Goal: Information Seeking & Learning: Learn about a topic

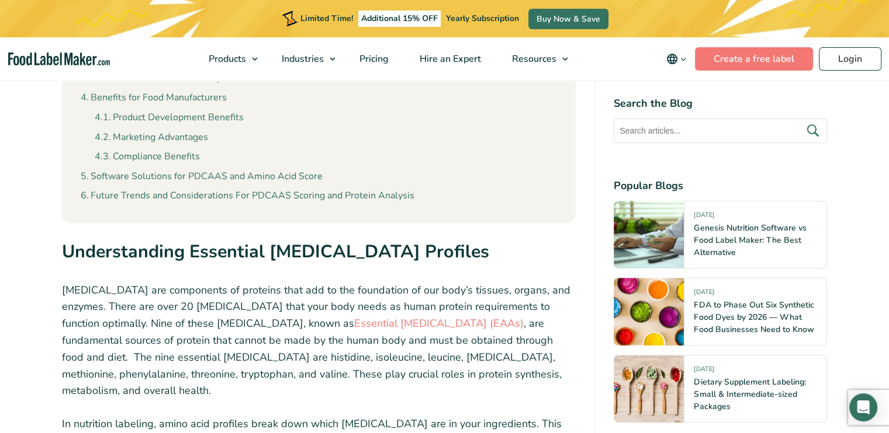
scroll to position [1063, 0]
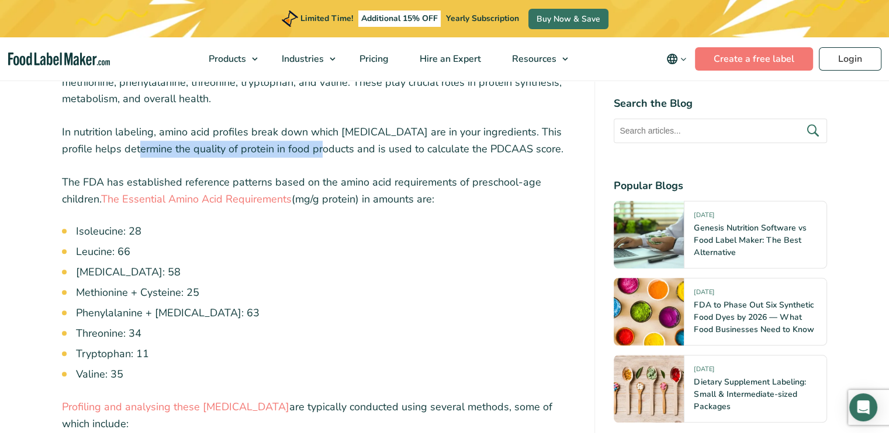
drag, startPoint x: 122, startPoint y: 133, endPoint x: 301, endPoint y: 136, distance: 180.0
click at [301, 136] on p "In nutrition labeling, amino acid profiles break down which [MEDICAL_DATA] are …" at bounding box center [319, 141] width 514 height 34
drag, startPoint x: 301, startPoint y: 136, endPoint x: 201, endPoint y: 129, distance: 100.7
click at [201, 129] on p "In nutrition labeling, amino acid profiles break down which [MEDICAL_DATA] are …" at bounding box center [319, 141] width 514 height 34
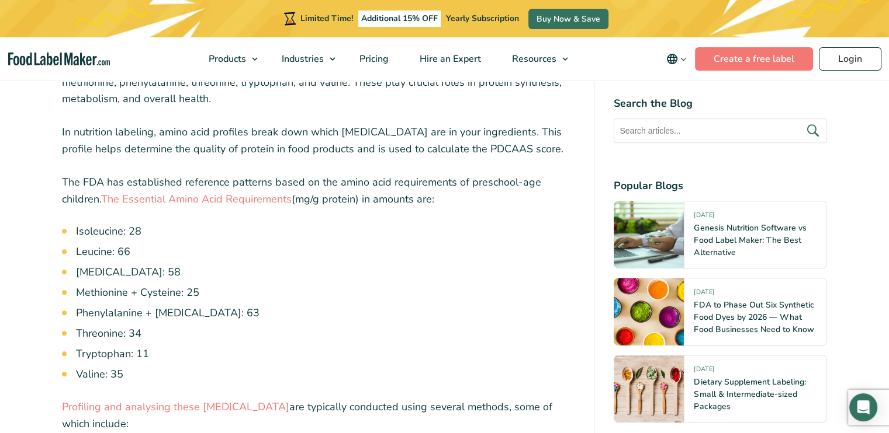
drag, startPoint x: 201, startPoint y: 129, endPoint x: 325, endPoint y: 113, distance: 124.9
click at [325, 124] on p "In nutrition labeling, amino acid profiles break down which [MEDICAL_DATA] are …" at bounding box center [319, 141] width 514 height 34
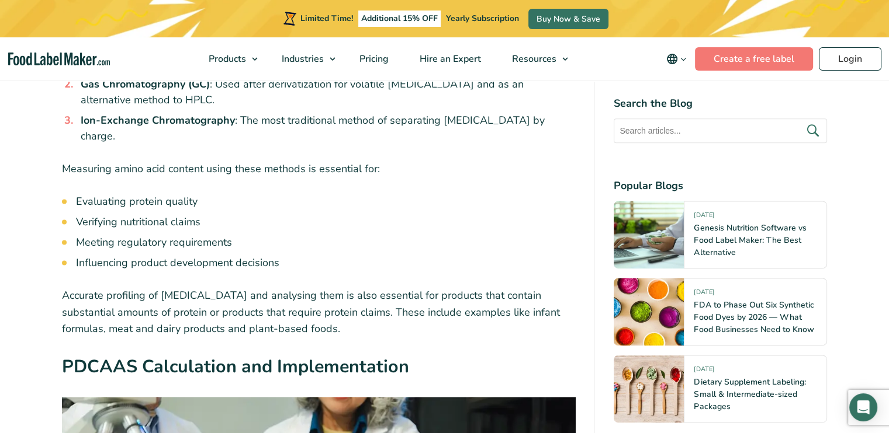
scroll to position [1297, 0]
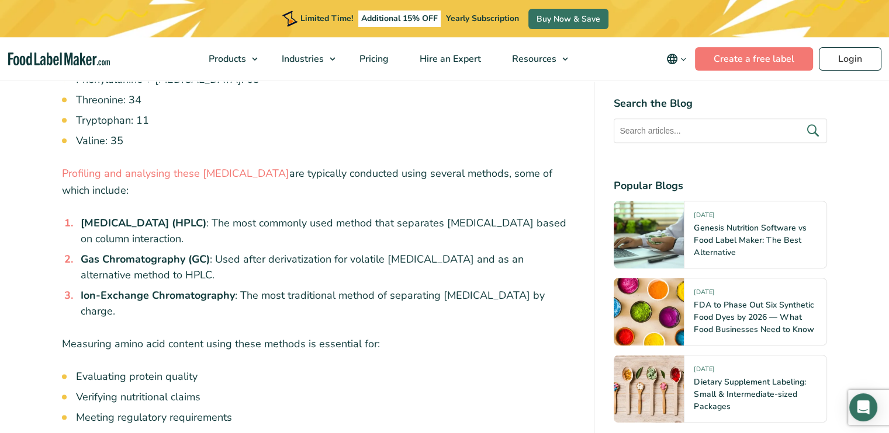
drag, startPoint x: 296, startPoint y: 155, endPoint x: 321, endPoint y: 206, distance: 57.2
drag, startPoint x: 321, startPoint y: 206, endPoint x: 291, endPoint y: 198, distance: 31.5
click at [291, 216] on li "[MEDICAL_DATA] (HPLC) : The most commonly used method that separates [MEDICAL_D…" at bounding box center [326, 232] width 500 height 32
click at [206, 216] on strong "[MEDICAL_DATA] (HPLC)" at bounding box center [144, 223] width 126 height 14
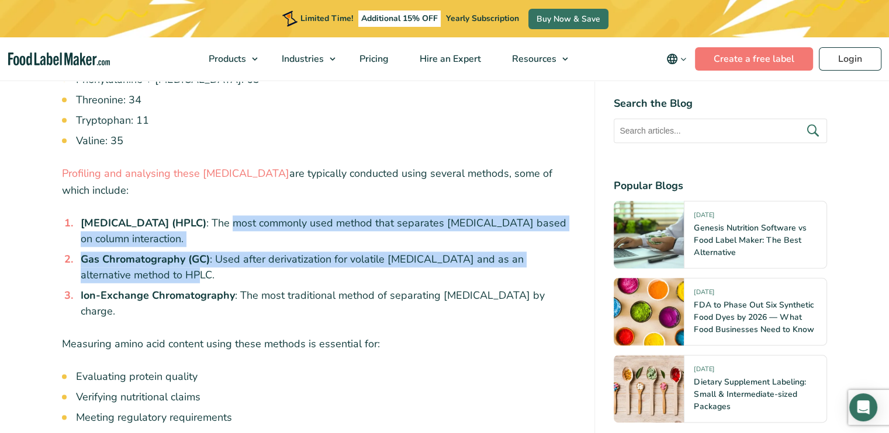
drag, startPoint x: 352, startPoint y: 206, endPoint x: 383, endPoint y: 251, distance: 54.6
click at [383, 251] on ol "[MEDICAL_DATA] (HPLC) : The most commonly used method that separates [MEDICAL_D…" at bounding box center [326, 268] width 500 height 104
drag, startPoint x: 383, startPoint y: 251, endPoint x: 341, endPoint y: 238, distance: 43.6
click at [341, 252] on li "Gas Chromatography (GC) : Used after derivatization for volatile [MEDICAL_DATA]…" at bounding box center [326, 268] width 500 height 32
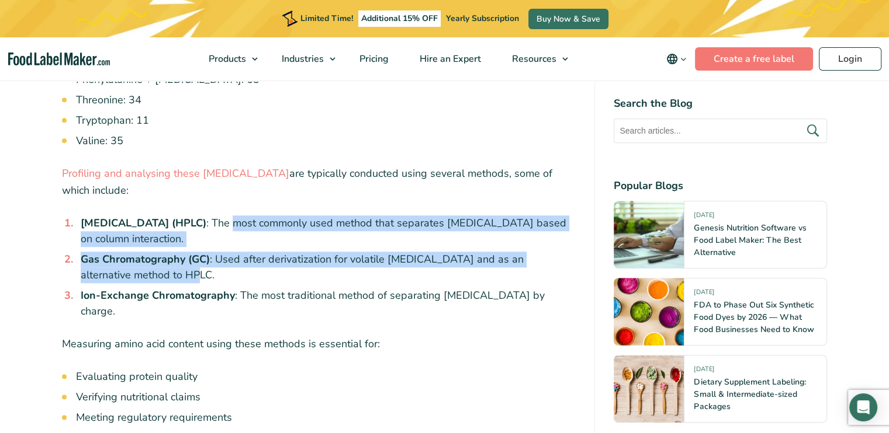
drag, startPoint x: 341, startPoint y: 238, endPoint x: 332, endPoint y: 251, distance: 16.0
click at [332, 252] on li "Gas Chromatography (GC) : Used after derivatization for volatile [MEDICAL_DATA]…" at bounding box center [326, 268] width 500 height 32
click at [329, 252] on li "Gas Chromatography (GC) : Used after derivatization for volatile [MEDICAL_DATA]…" at bounding box center [326, 268] width 500 height 32
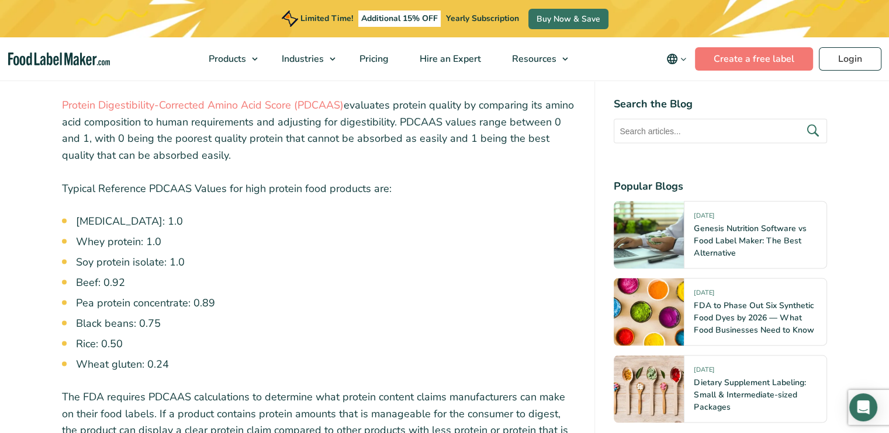
scroll to position [2173, 0]
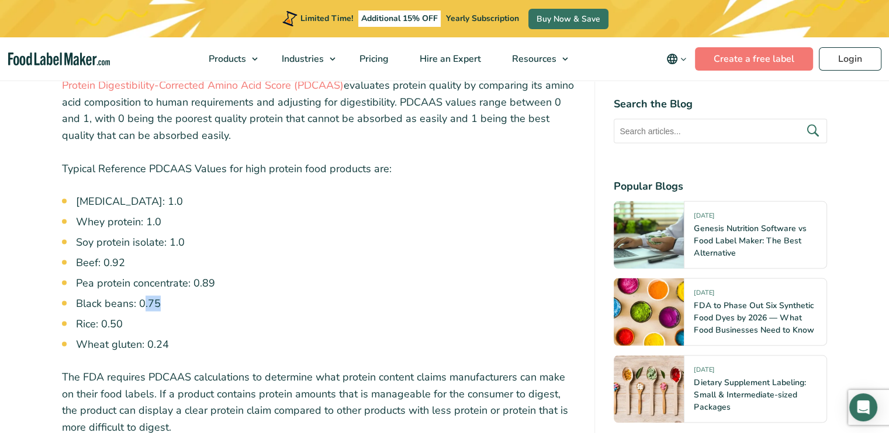
drag, startPoint x: 141, startPoint y: 272, endPoint x: 161, endPoint y: 270, distance: 20.5
click at [161, 296] on li "Black beans: 0.75" at bounding box center [326, 304] width 500 height 16
drag, startPoint x: 161, startPoint y: 270, endPoint x: 271, endPoint y: 269, distance: 109.8
click at [271, 296] on li "Black beans: 0.75" at bounding box center [326, 304] width 500 height 16
click at [182, 296] on li "Black beans: 0.75" at bounding box center [326, 304] width 500 height 16
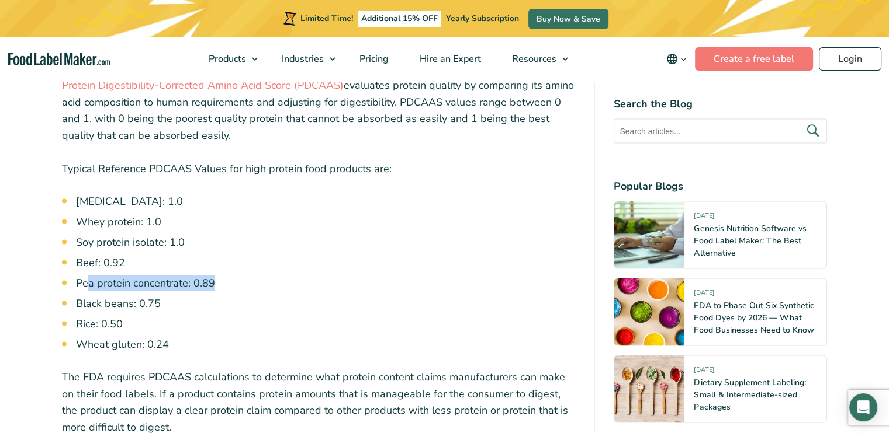
drag, startPoint x: 87, startPoint y: 251, endPoint x: 221, endPoint y: 251, distance: 133.8
click at [221, 275] on li "Pea protein concentrate: 0.89" at bounding box center [326, 283] width 500 height 16
drag, startPoint x: 221, startPoint y: 251, endPoint x: 164, endPoint y: 256, distance: 57.5
click at [164, 275] on li "Pea protein concentrate: 0.89" at bounding box center [326, 283] width 500 height 16
click at [150, 275] on li "Pea protein concentrate: 0.89" at bounding box center [326, 283] width 500 height 16
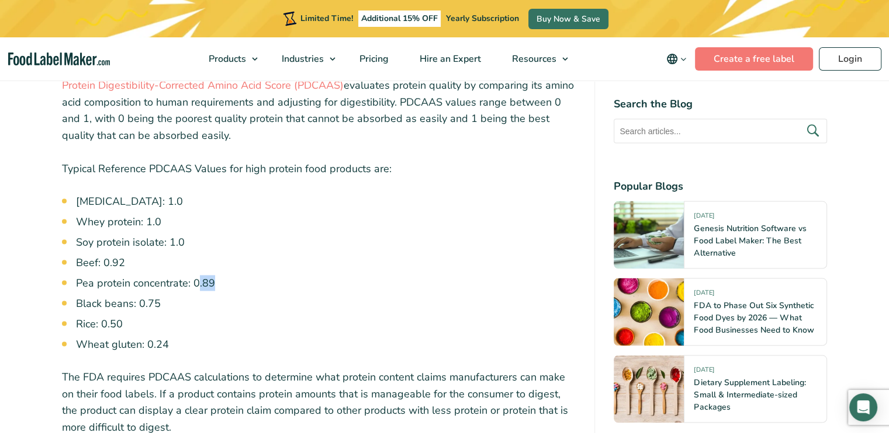
drag, startPoint x: 196, startPoint y: 254, endPoint x: 220, endPoint y: 252, distance: 24.0
click at [220, 275] on li "Pea protein concentrate: 0.89" at bounding box center [326, 283] width 500 height 16
drag, startPoint x: 220, startPoint y: 252, endPoint x: 208, endPoint y: 279, distance: 29.0
click at [208, 279] on ul "[MEDICAL_DATA]: 1.0 Whey protein: 1.0 Soy protein isolate: 1.0 Beef: 0.92 Pea p…" at bounding box center [326, 272] width 500 height 159
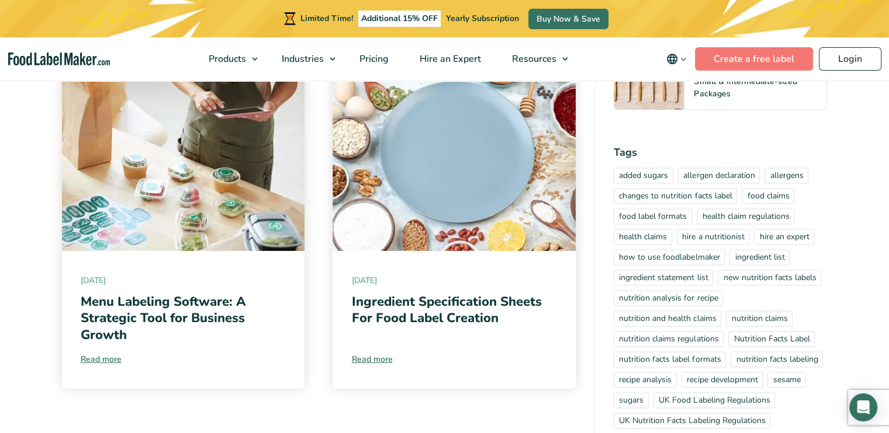
scroll to position [6146, 0]
